Goal: Task Accomplishment & Management: Use online tool/utility

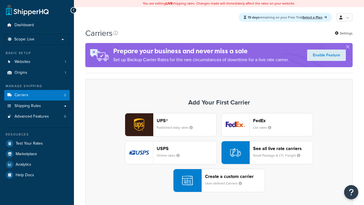
click at [219, 153] on div "UPS® Published daily rates FedEx List rates USPS Online rates See all live rate…" at bounding box center [218, 152] width 255 height 79
click at [219, 180] on div "Create a custom carrier User-defined Carriers" at bounding box center [235, 180] width 60 height 14
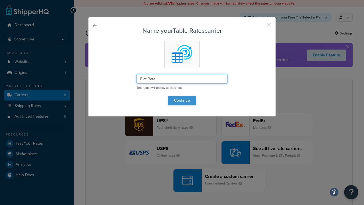
type input "Flat Rate"
click at [182, 100] on button "Continue" at bounding box center [182, 100] width 28 height 9
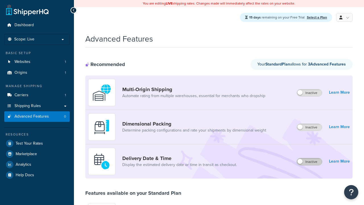
click at [309, 162] on label "Inactive" at bounding box center [309, 161] width 25 height 7
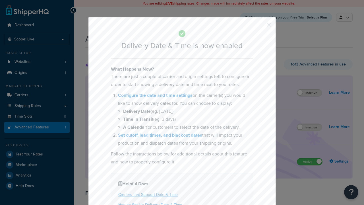
click at [260, 26] on button "button" at bounding box center [260, 26] width 1 height 1
